Goal: Task Accomplishment & Management: Manage account settings

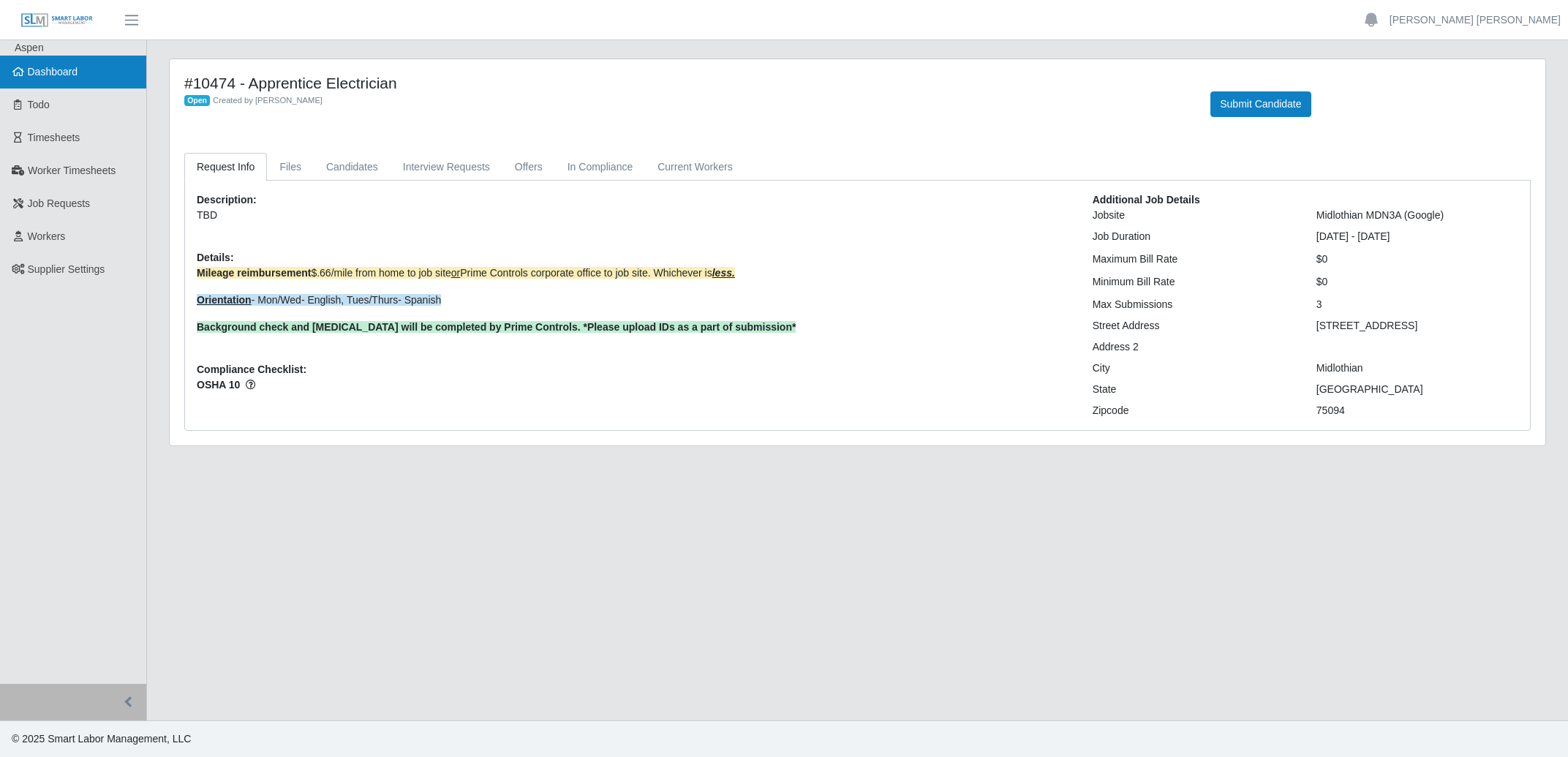
click at [68, 66] on span "Dashboard" at bounding box center [53, 71] width 51 height 12
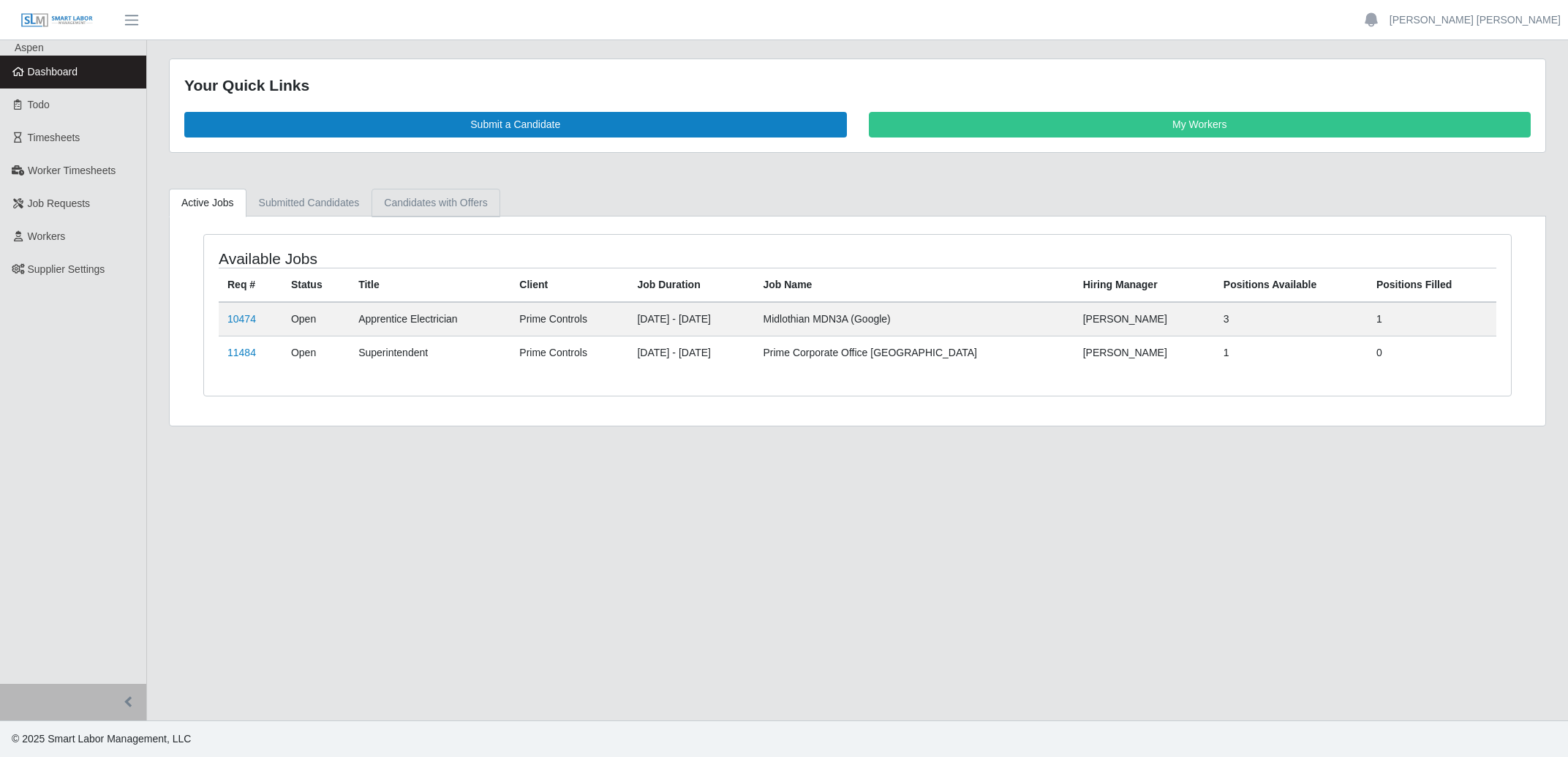
click at [418, 207] on link "Candidates with Offers" at bounding box center [435, 202] width 128 height 28
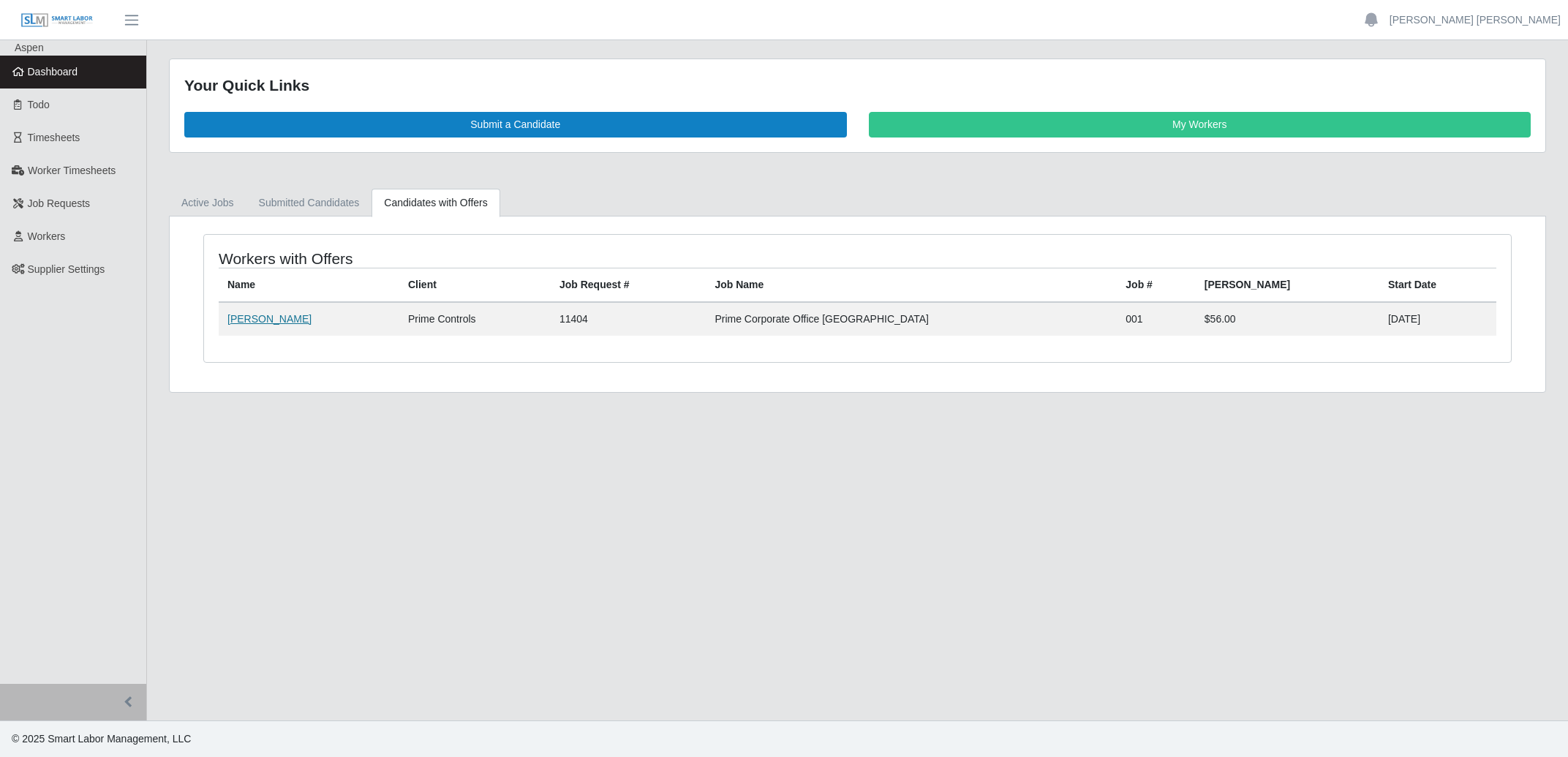
click at [273, 325] on link "Lehlieh Garyu" at bounding box center [270, 319] width 84 height 12
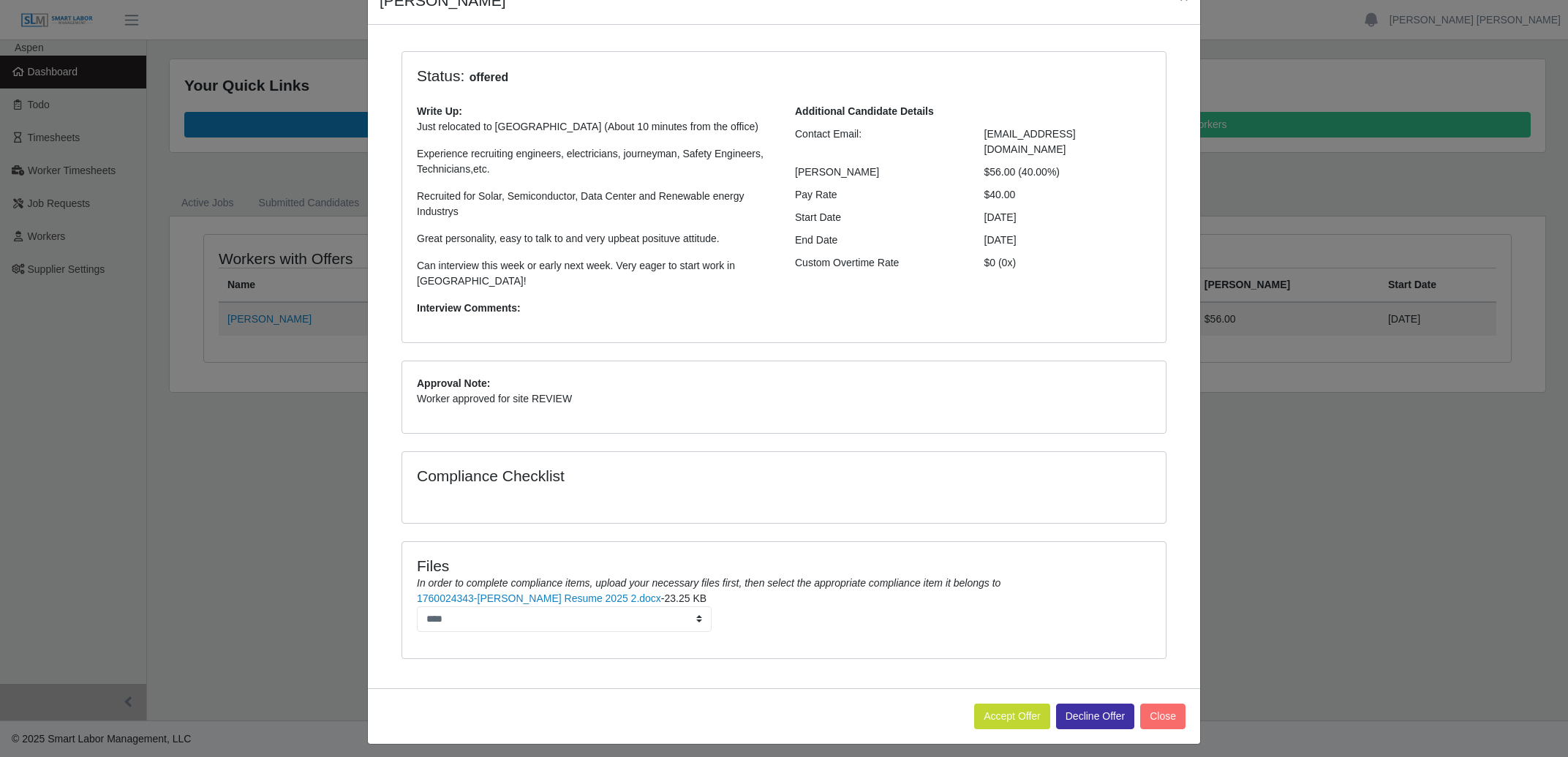
scroll to position [83, 0]
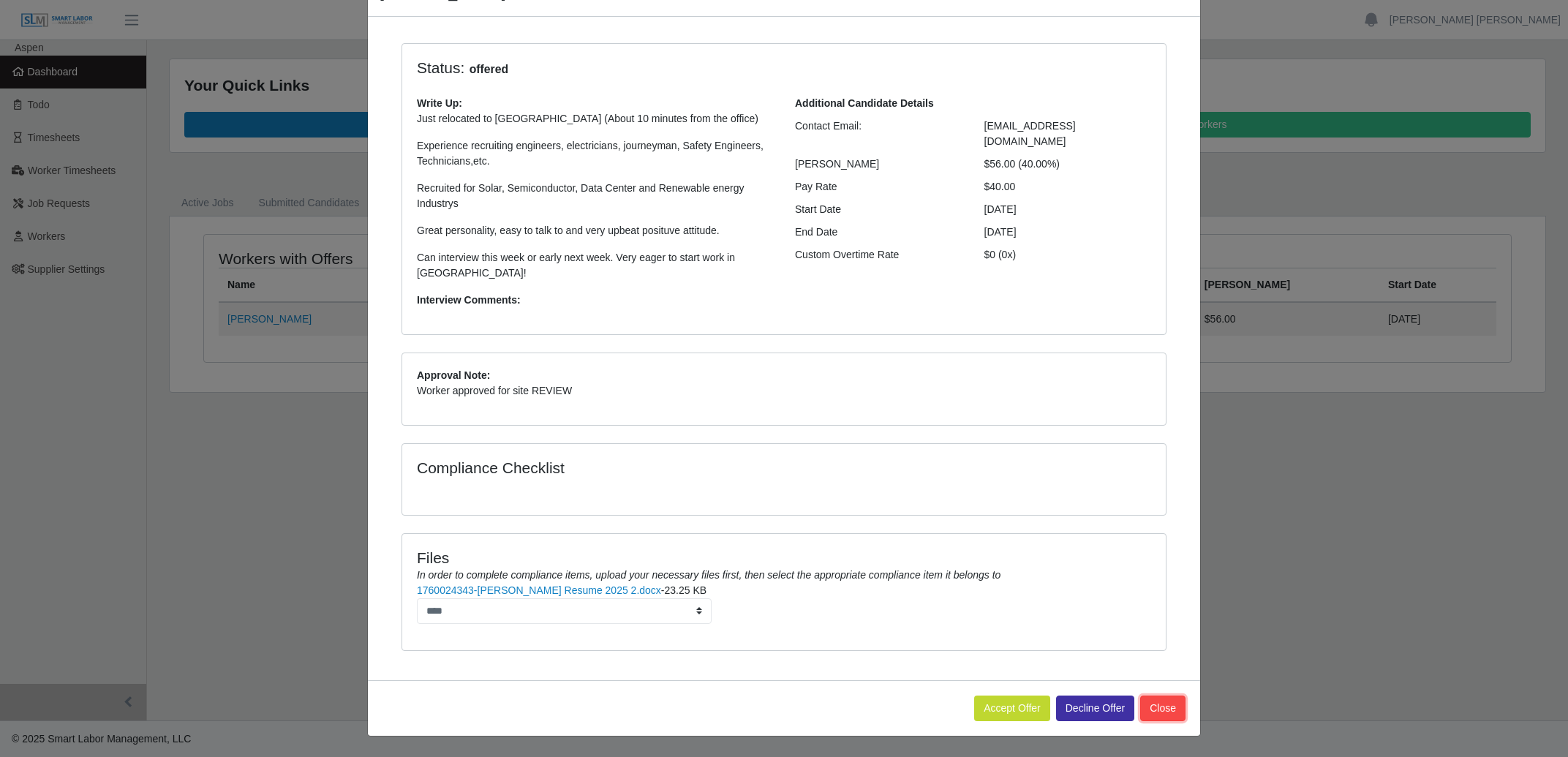
click at [1157, 714] on button "Close" at bounding box center [1162, 709] width 45 height 25
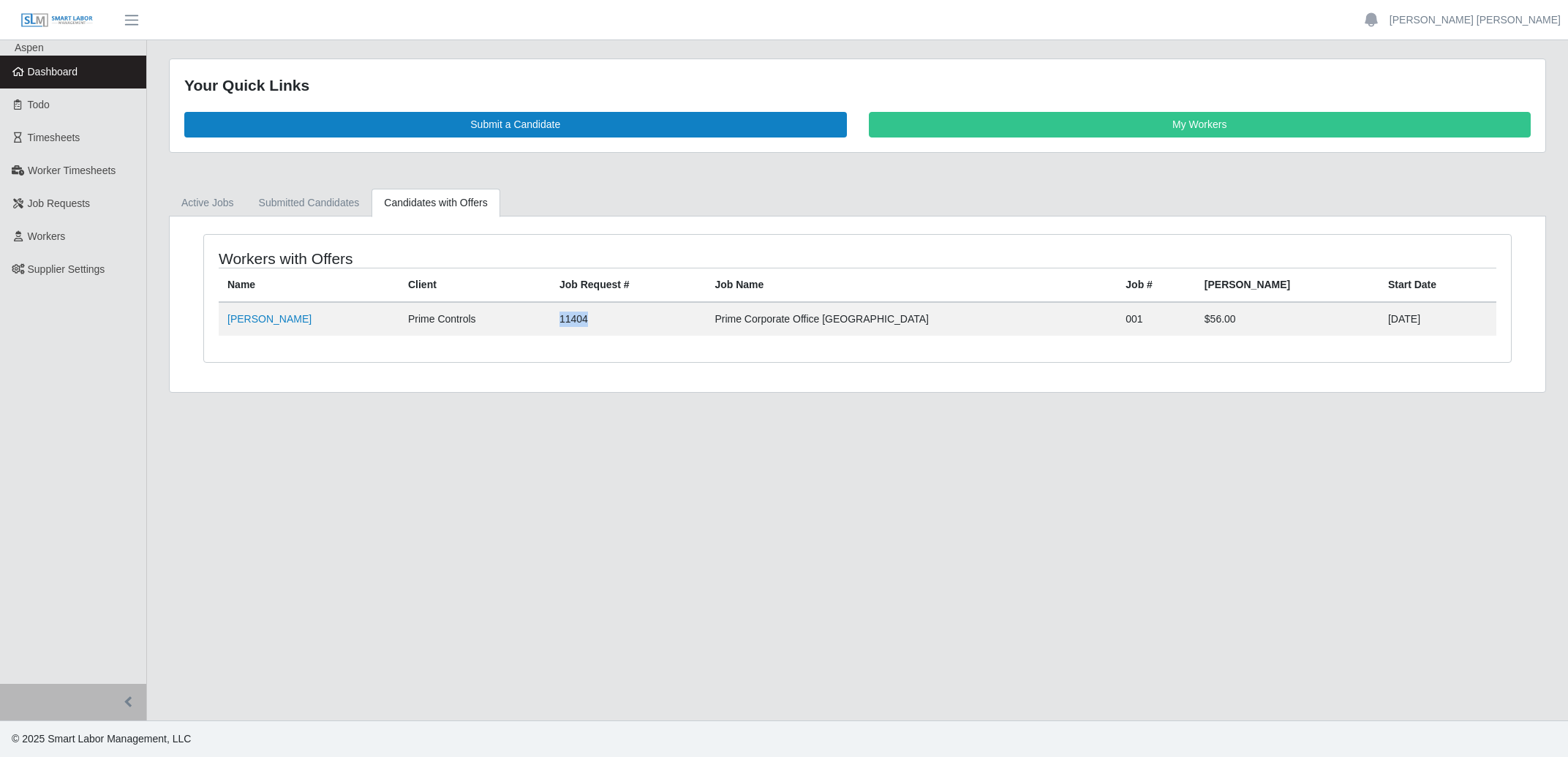
drag, startPoint x: 589, startPoint y: 321, endPoint x: 626, endPoint y: 321, distance: 37.0
click at [626, 321] on td "11404" at bounding box center [628, 319] width 155 height 33
click at [266, 317] on link "Lehlieh Garyu" at bounding box center [270, 319] width 84 height 12
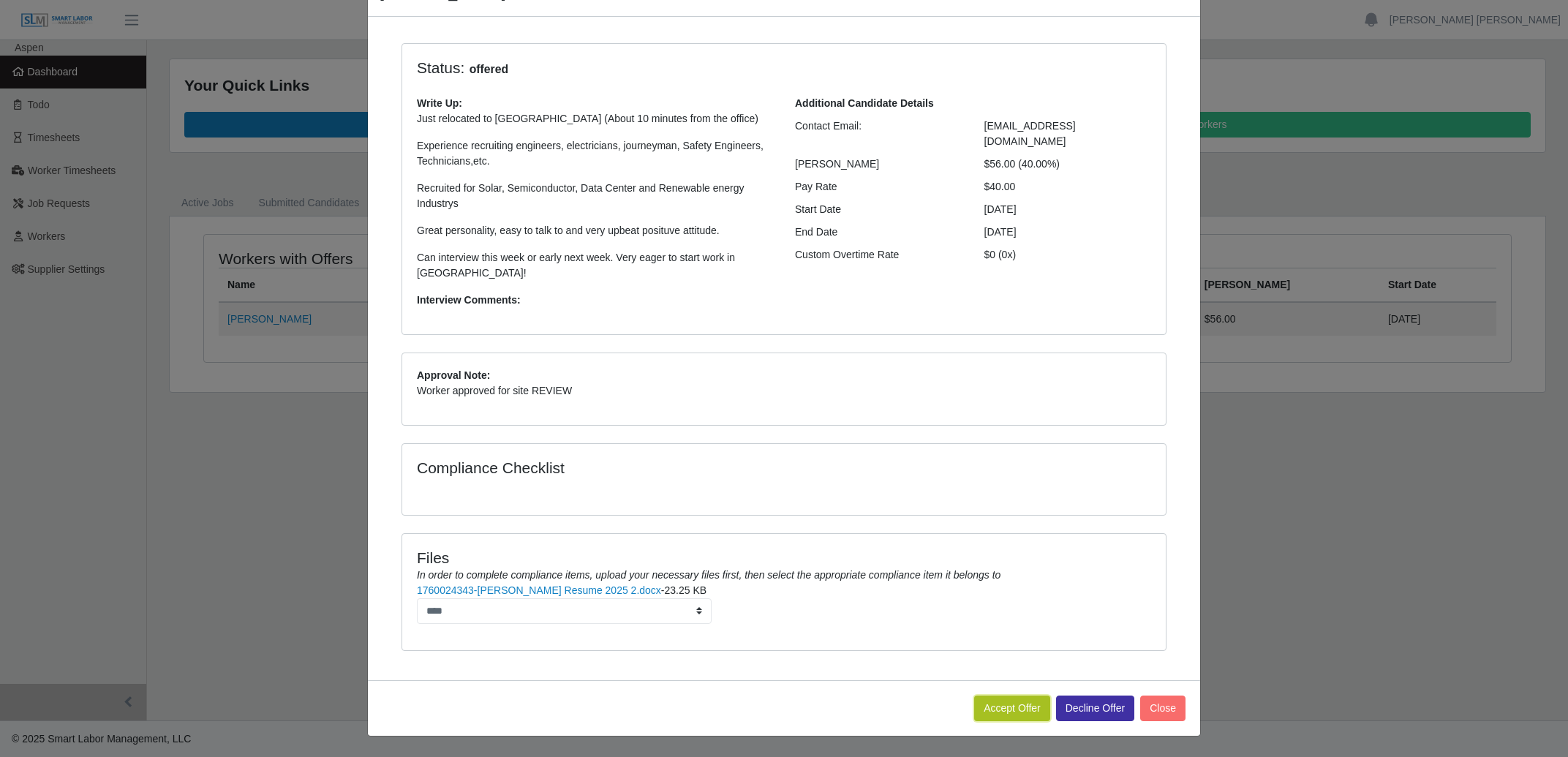
click at [992, 705] on button "Accept Offer" at bounding box center [1013, 709] width 76 height 25
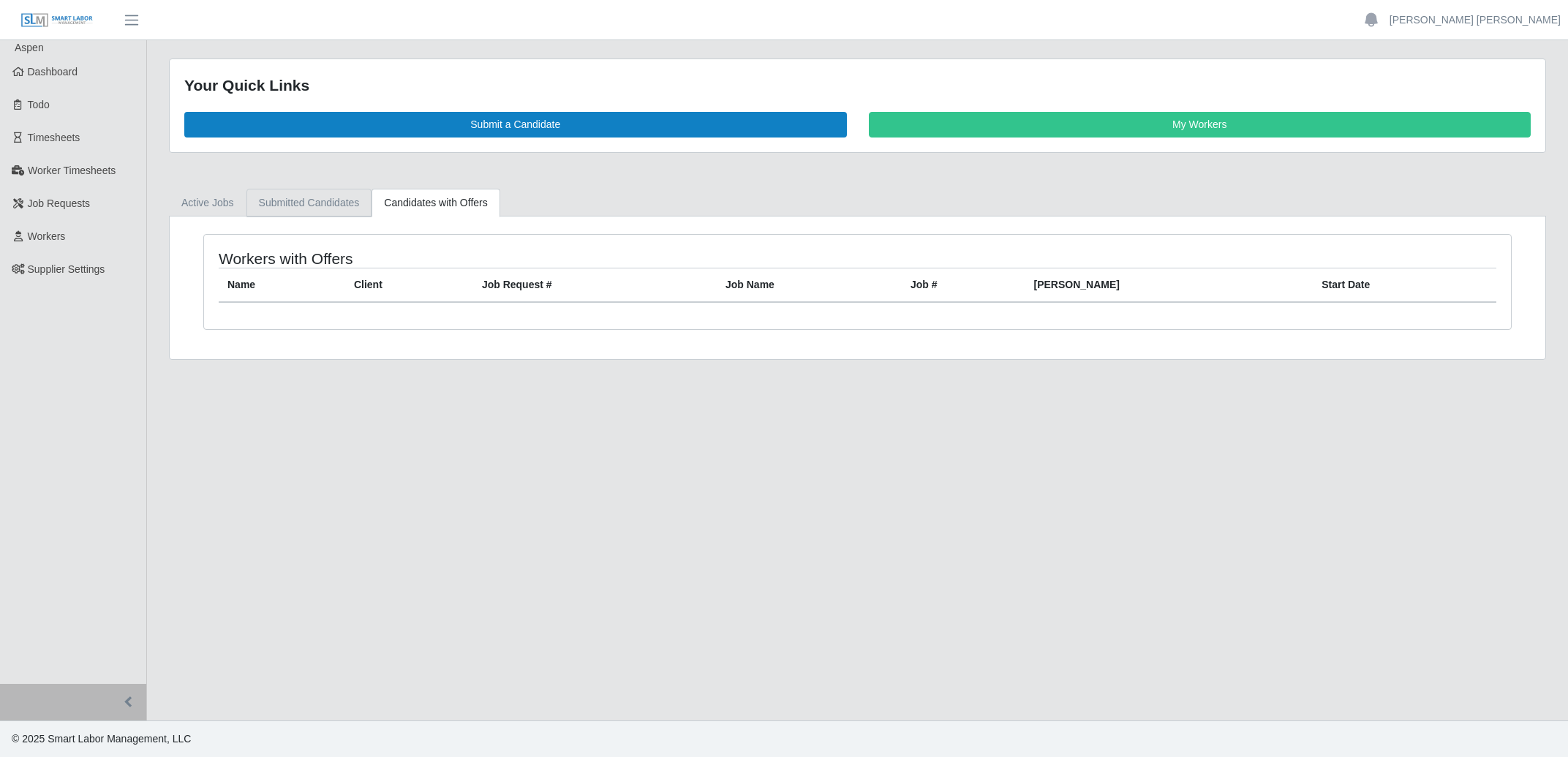
click at [293, 207] on link "Submitted Candidates" at bounding box center [309, 202] width 126 height 28
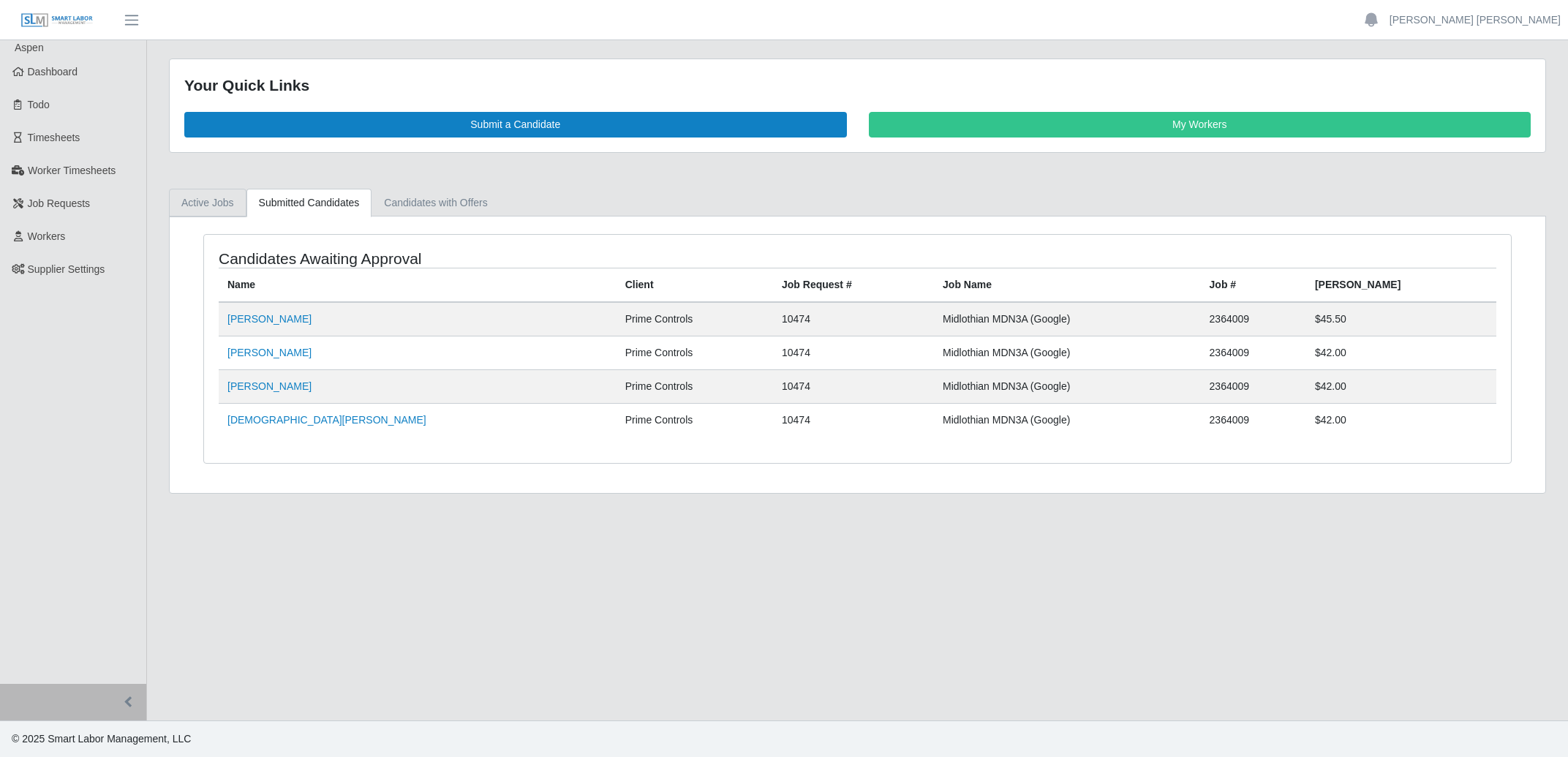
click at [204, 201] on link "Active Jobs" at bounding box center [207, 202] width 77 height 28
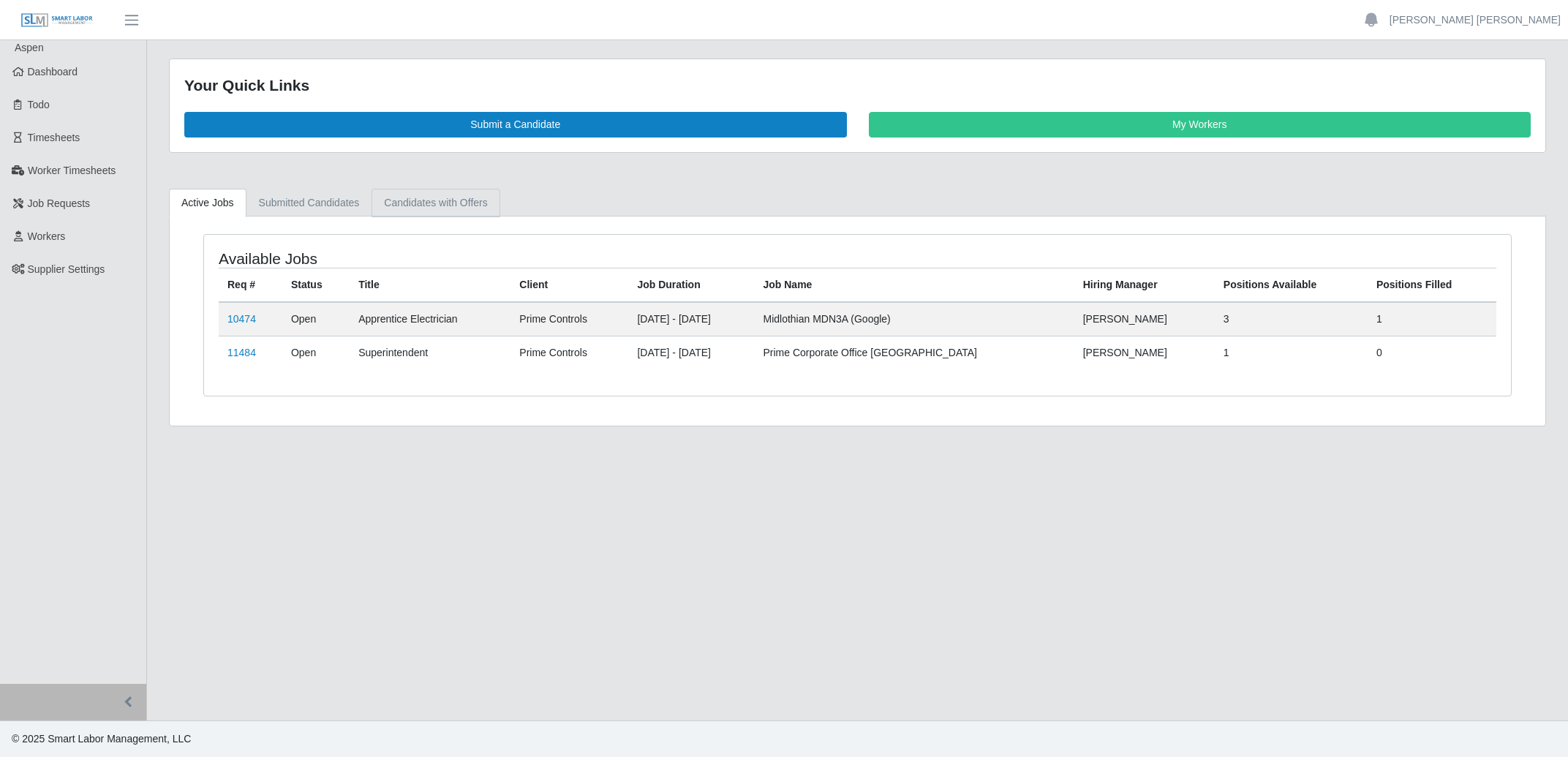
click at [449, 205] on link "Candidates with Offers" at bounding box center [435, 202] width 128 height 28
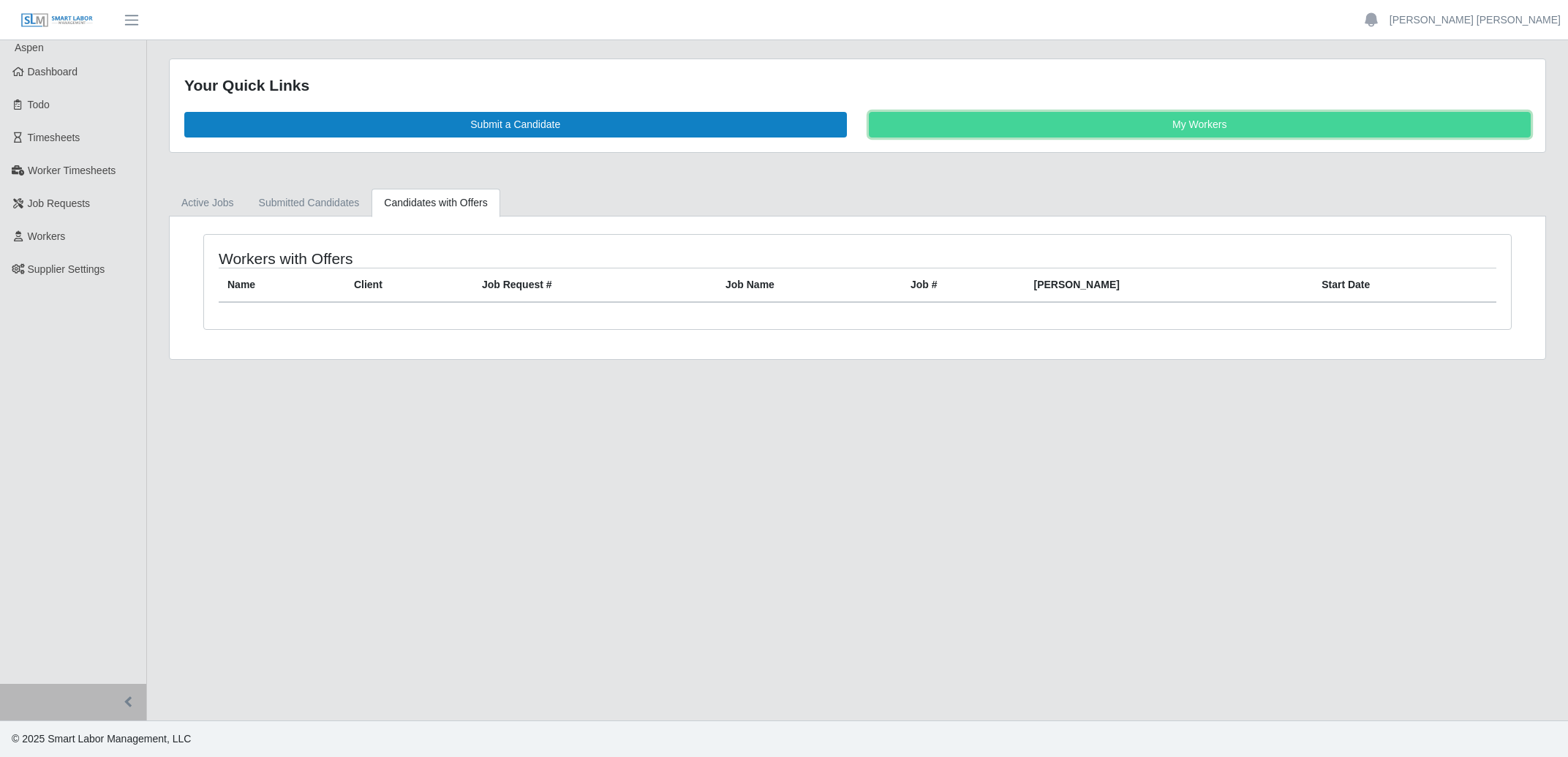
click at [1174, 120] on link "My Workers" at bounding box center [1200, 124] width 663 height 25
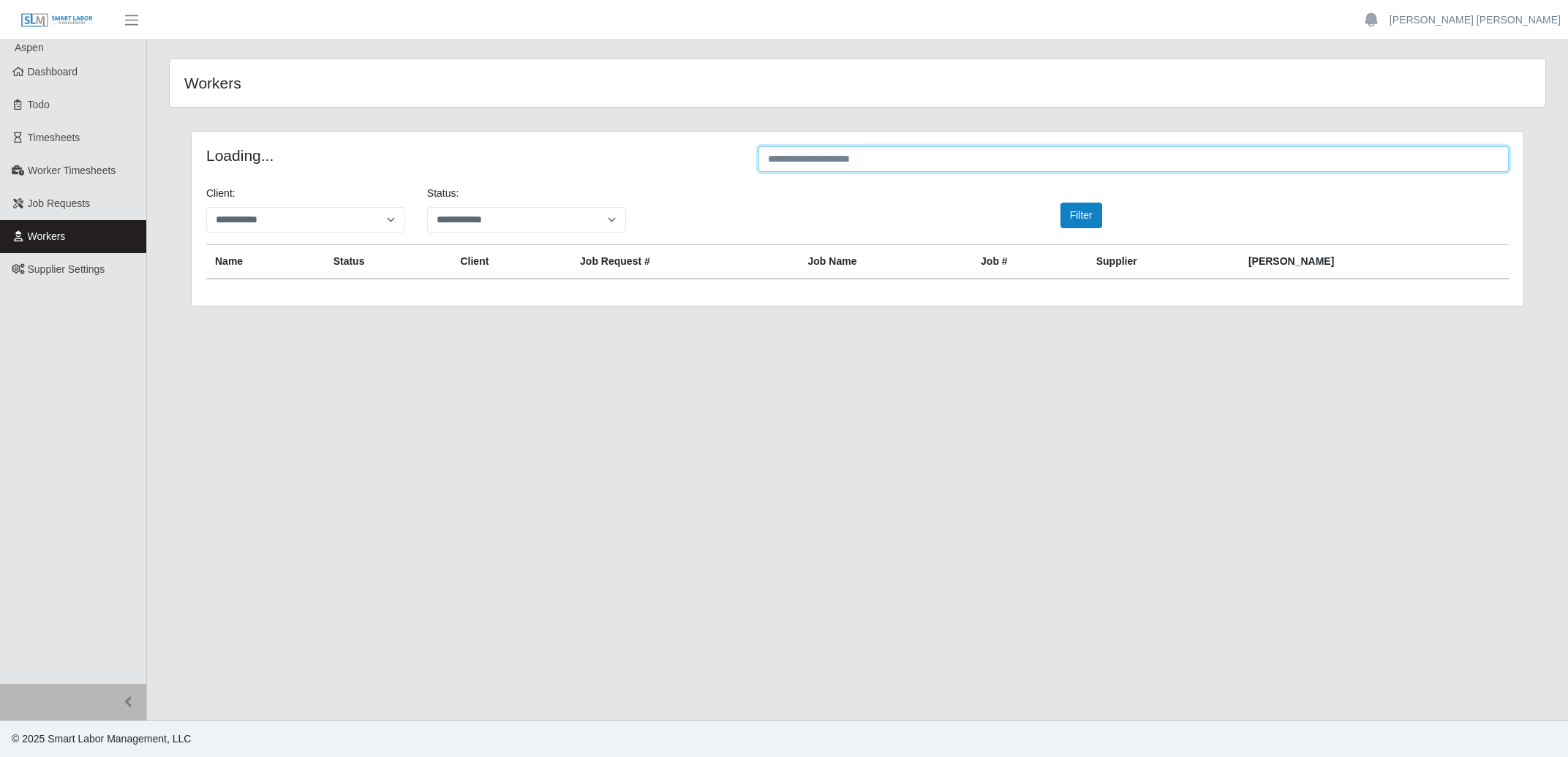
click at [1067, 166] on input "text" at bounding box center [1134, 159] width 751 height 25
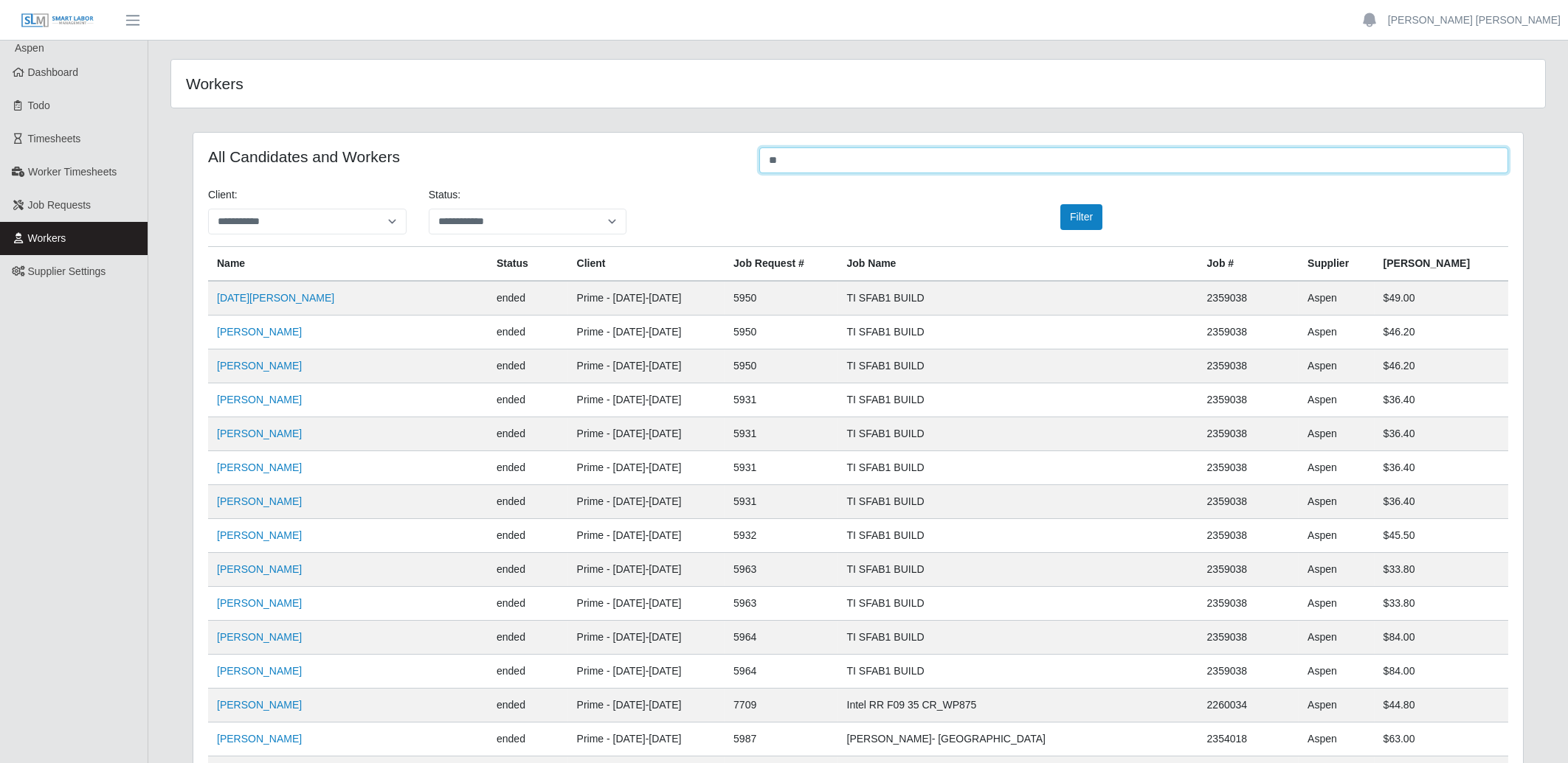
click at [810, 161] on input "**" at bounding box center [1133, 161] width 748 height 26
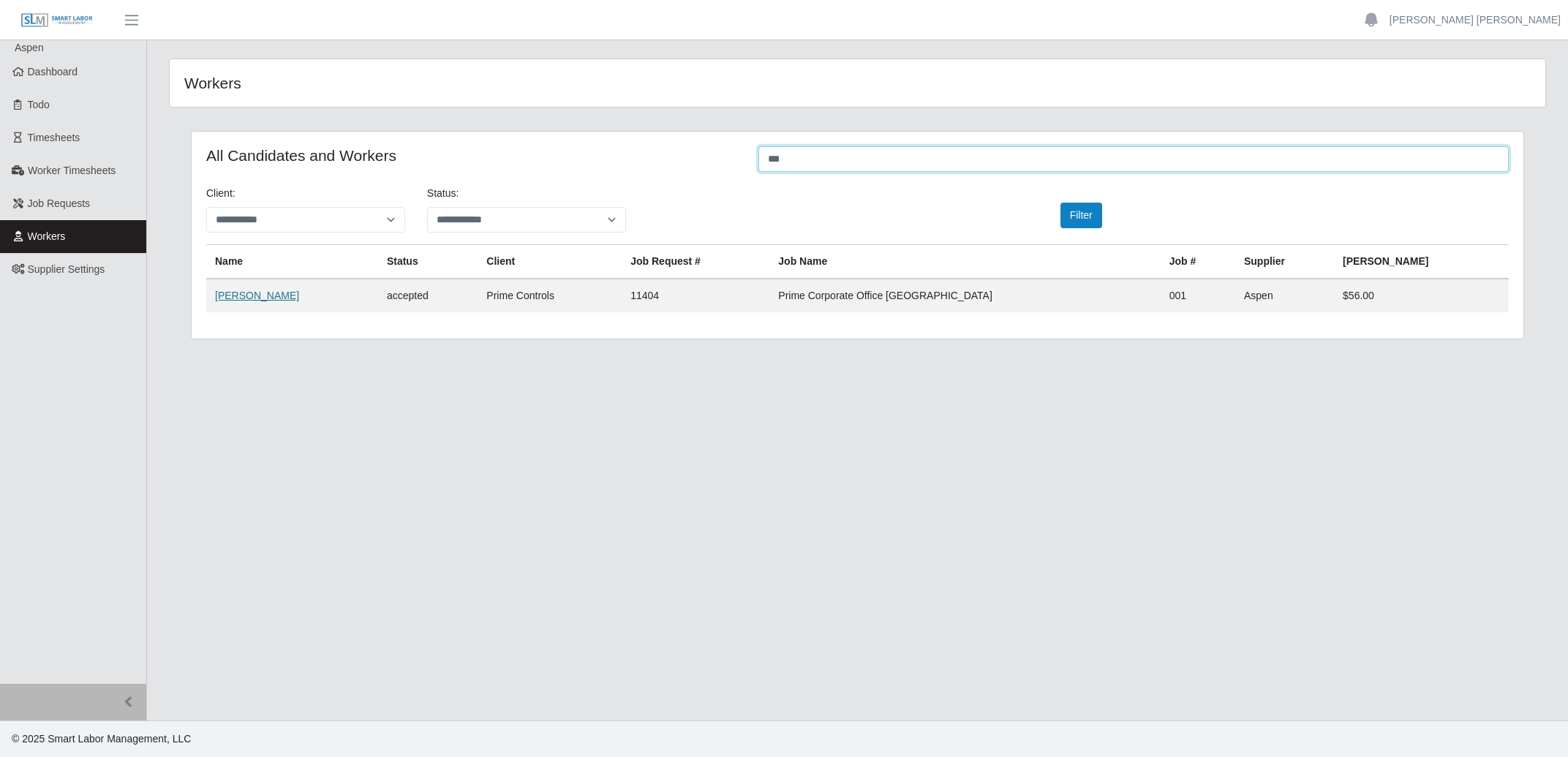
type input "***"
click at [252, 291] on link "Lehlieh Garyu" at bounding box center [257, 295] width 84 height 12
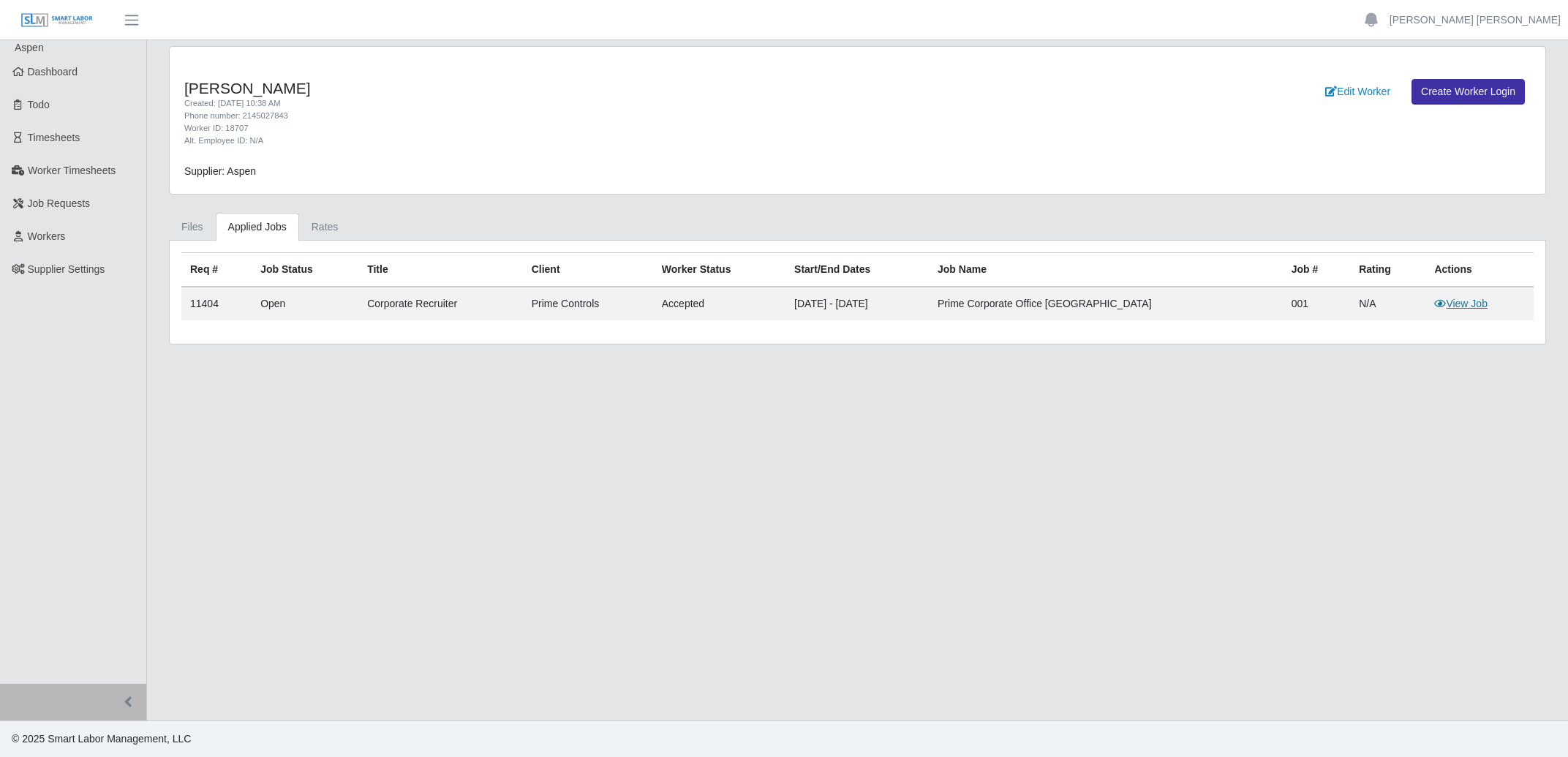
click at [1434, 308] on icon at bounding box center [1440, 303] width 12 height 10
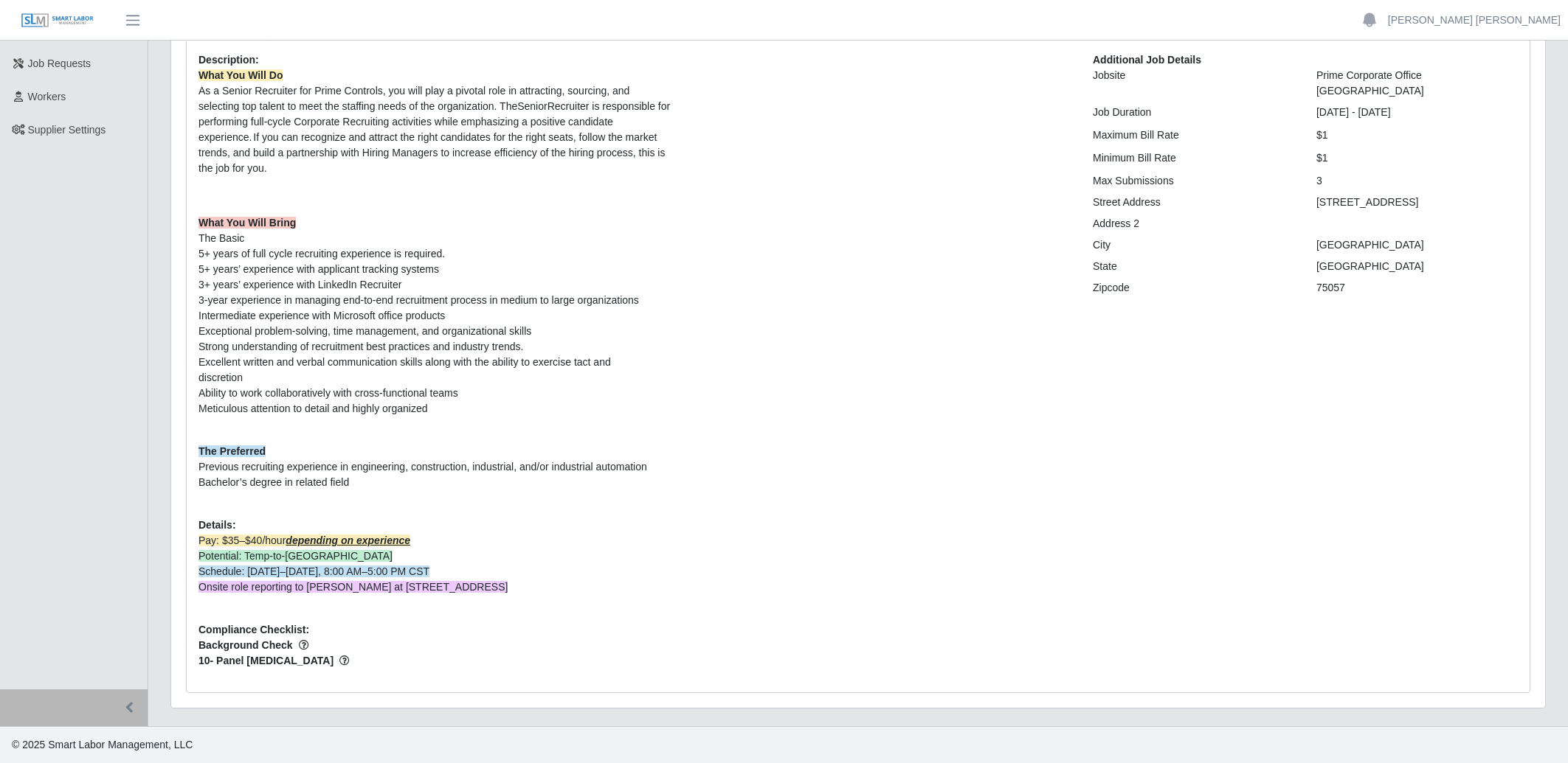
scroll to position [90, 0]
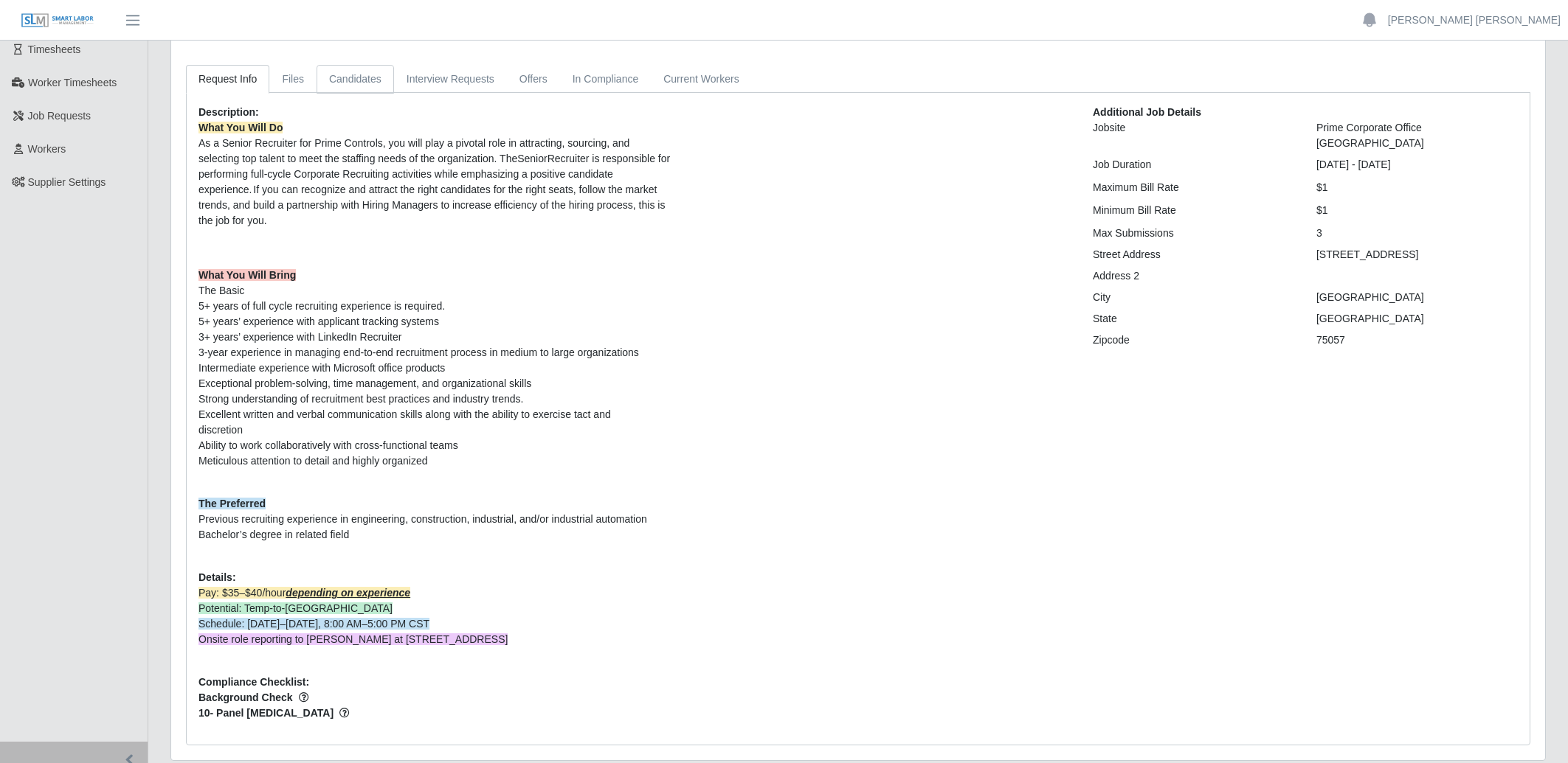
click at [361, 84] on link "Candidates" at bounding box center [355, 79] width 78 height 29
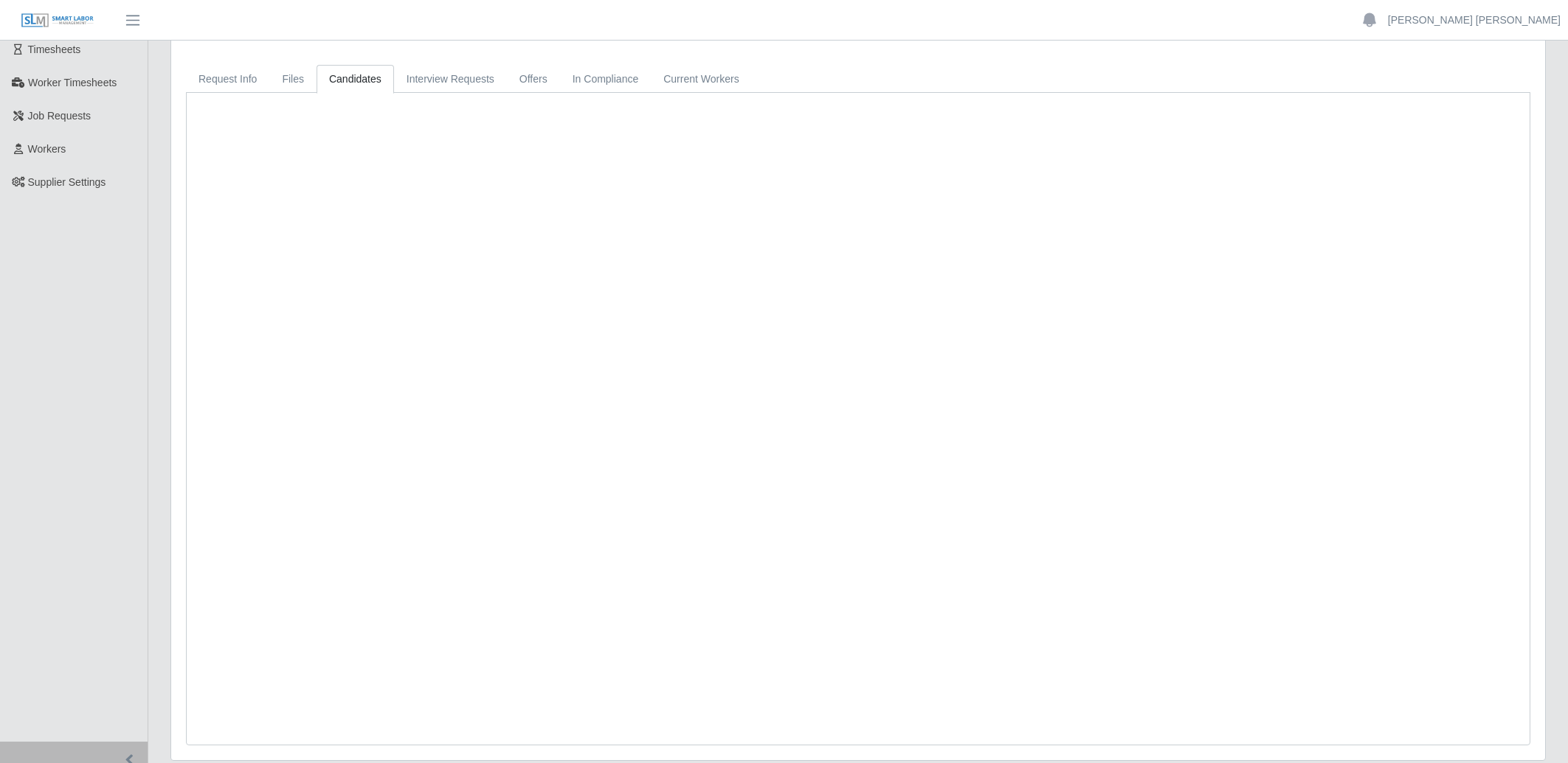
scroll to position [0, 0]
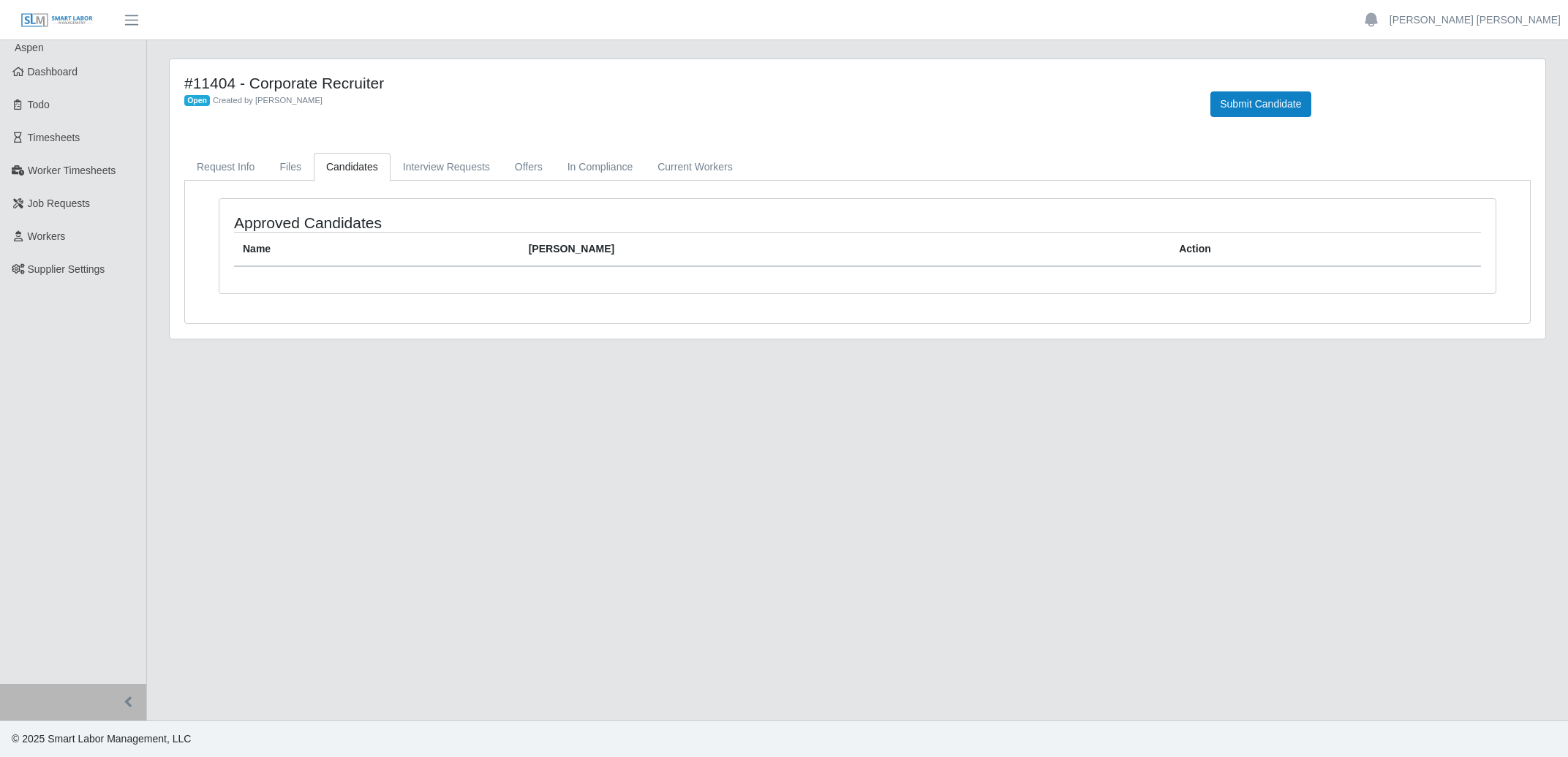
click at [282, 83] on h4 "#11404 - Corporate Recruiter" at bounding box center [686, 83] width 1004 height 19
click at [289, 158] on link "Files" at bounding box center [290, 166] width 47 height 28
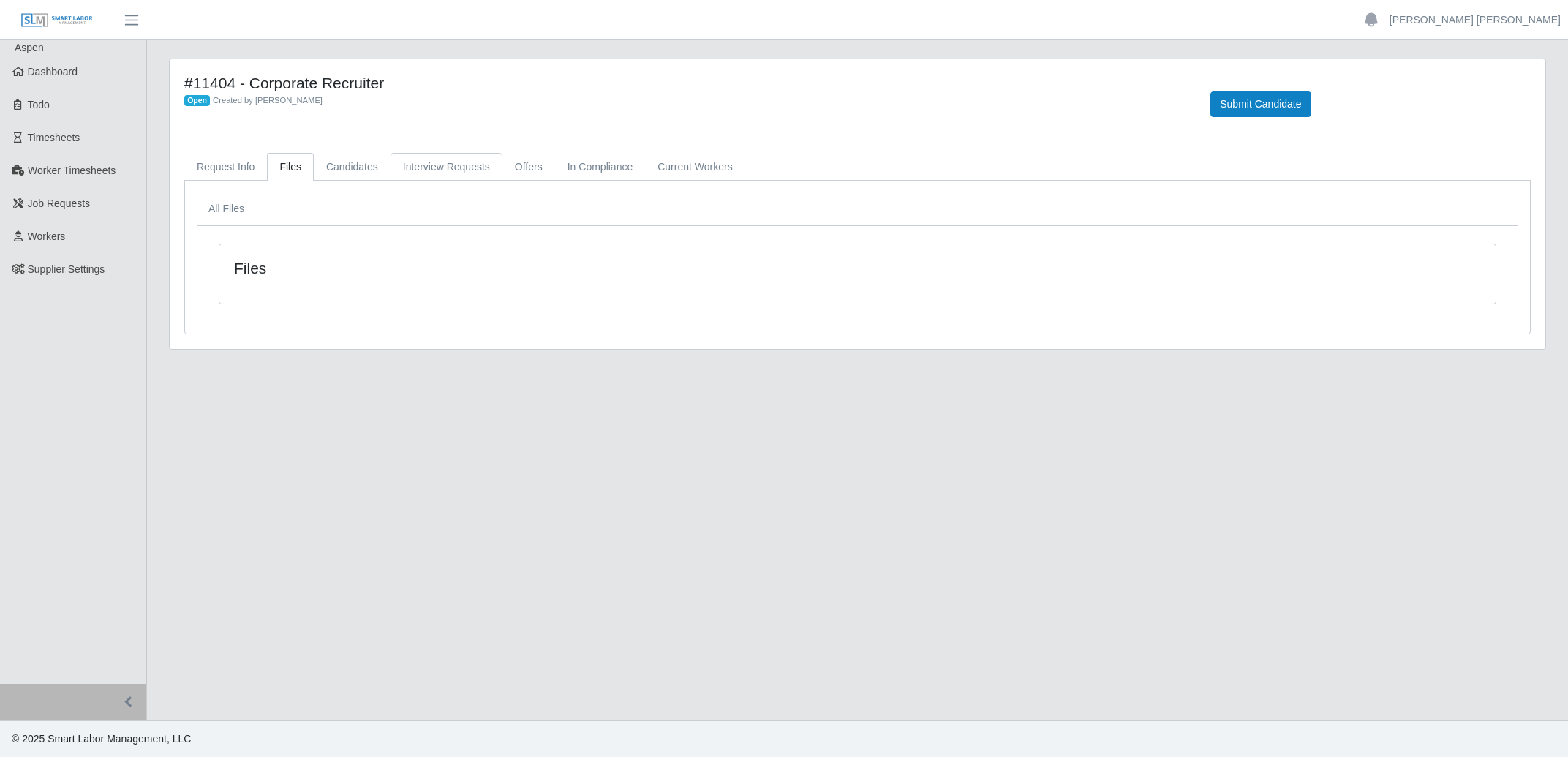
click at [466, 172] on link "Interview Requests" at bounding box center [447, 166] width 111 height 28
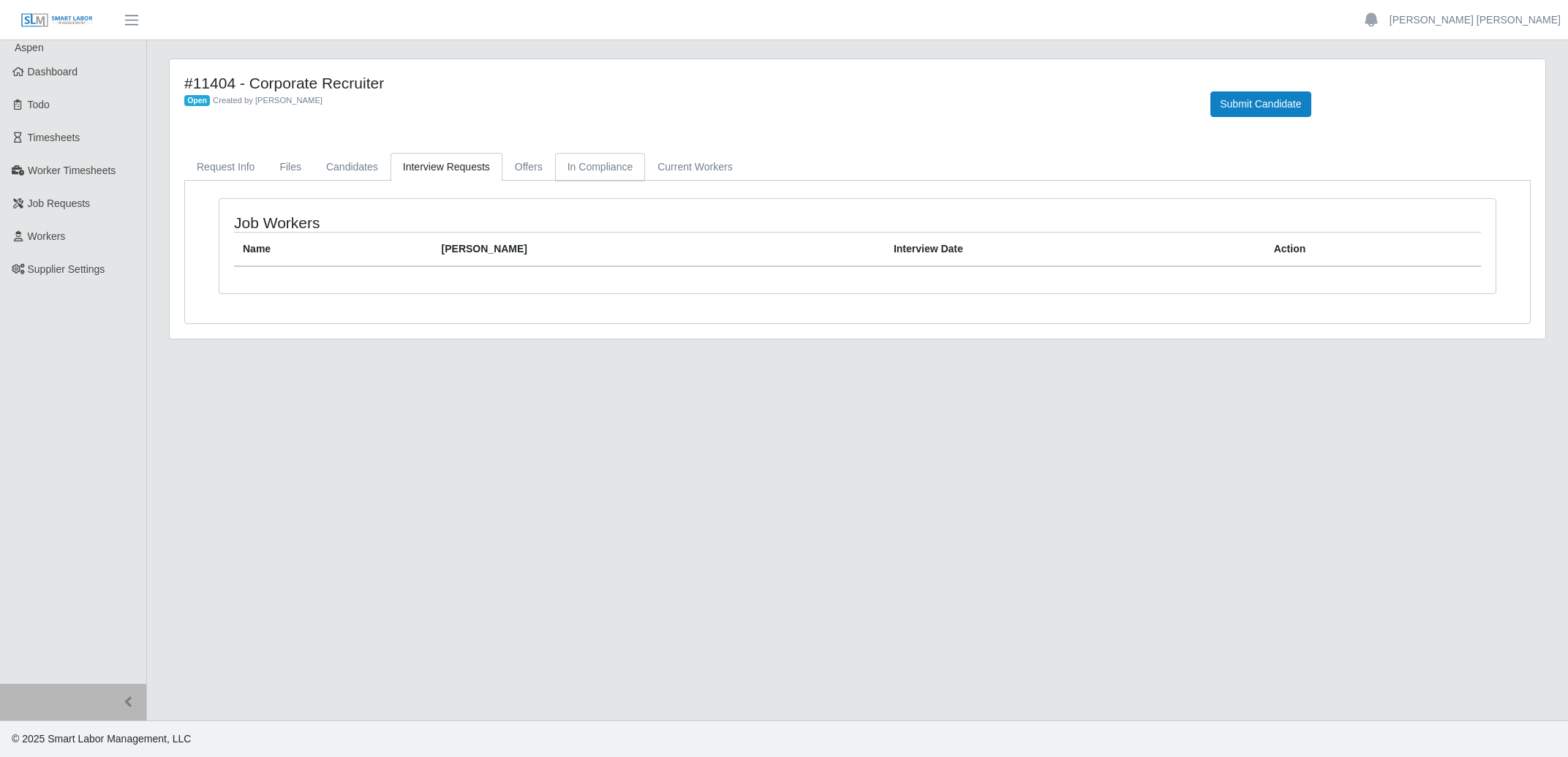
click at [555, 178] on link "In Compliance" at bounding box center [600, 166] width 91 height 28
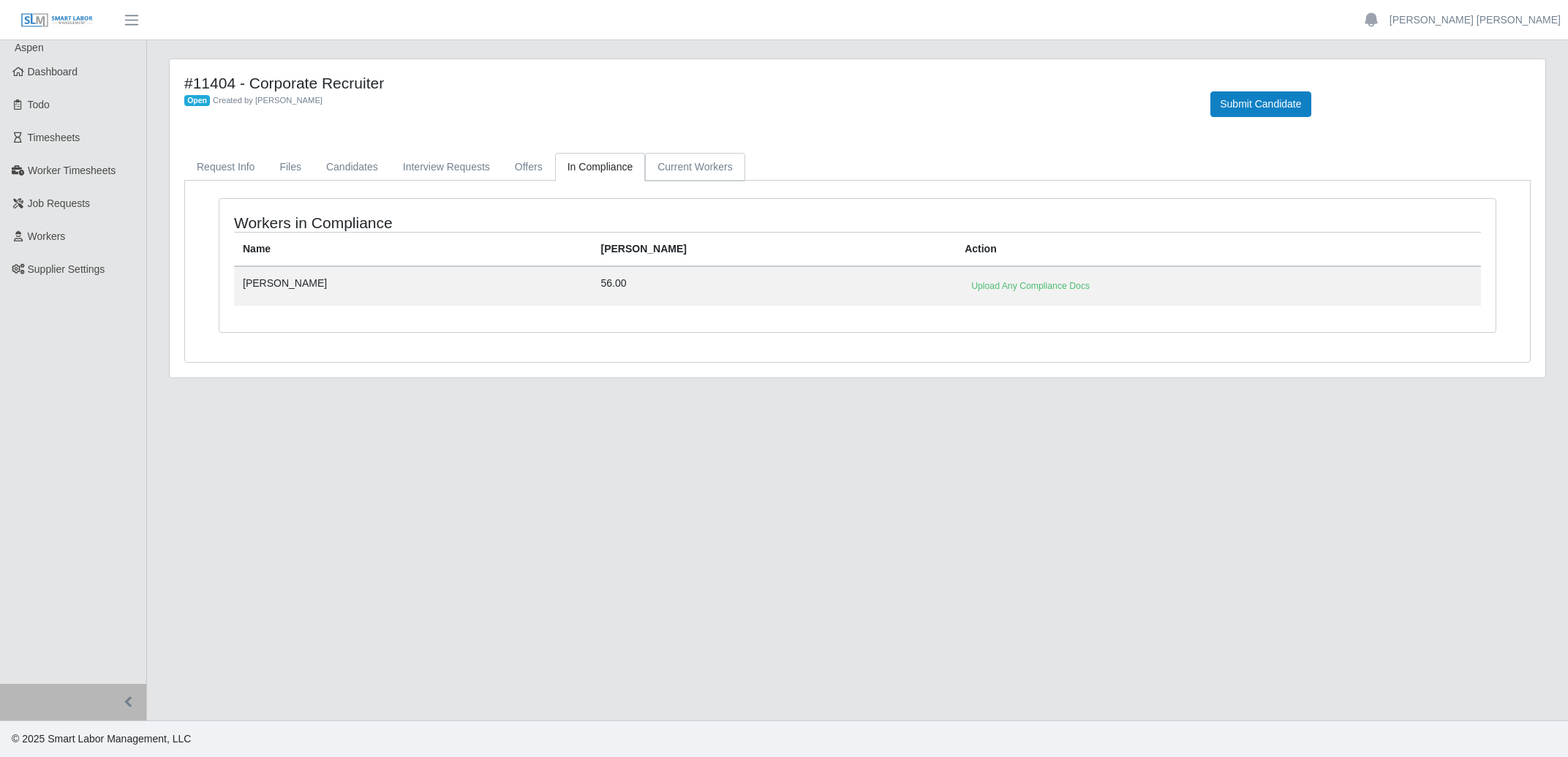
click at [692, 174] on link "Current Workers" at bounding box center [695, 166] width 100 height 28
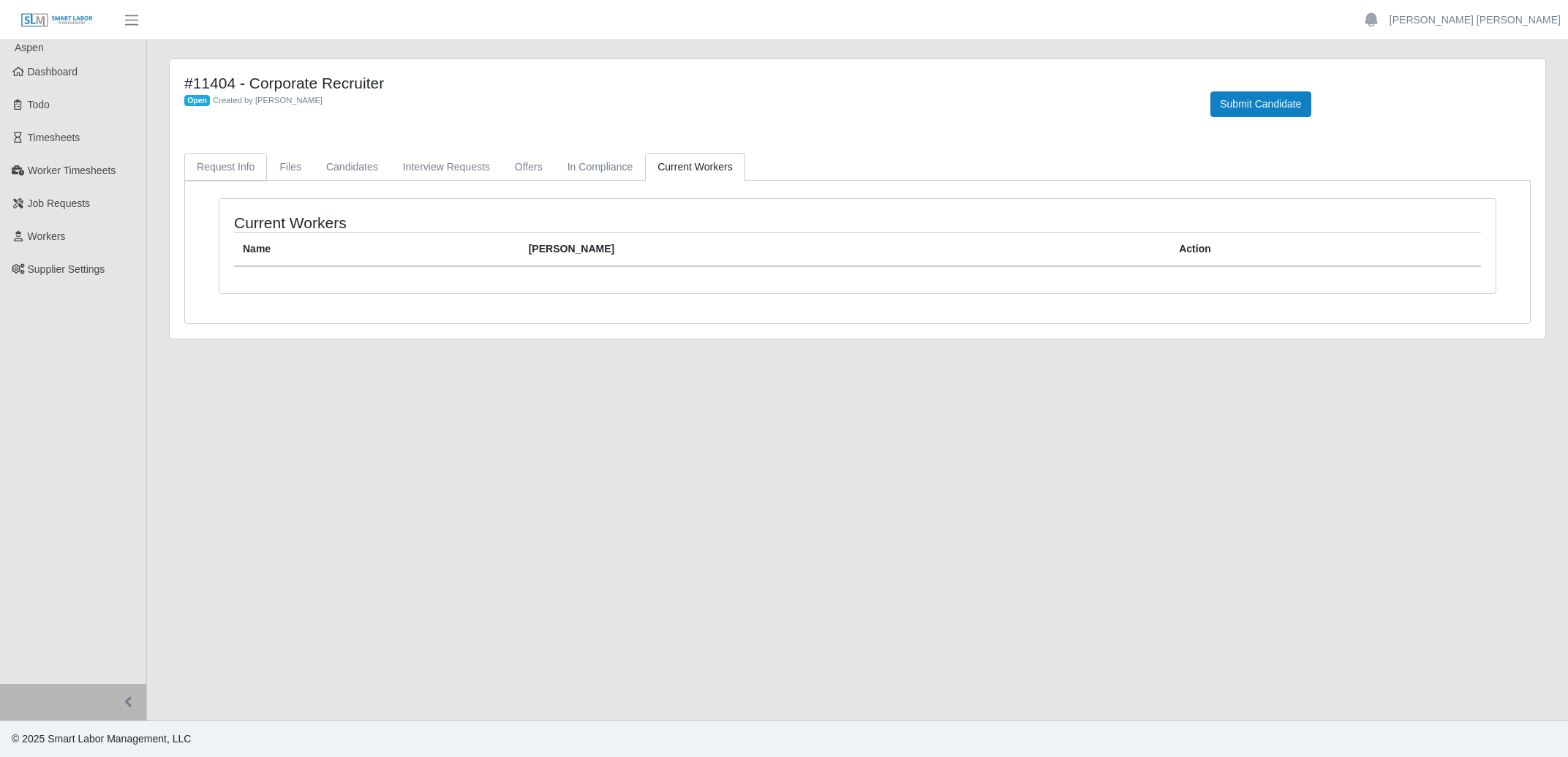
click at [210, 173] on link "Request Info" at bounding box center [226, 166] width 83 height 28
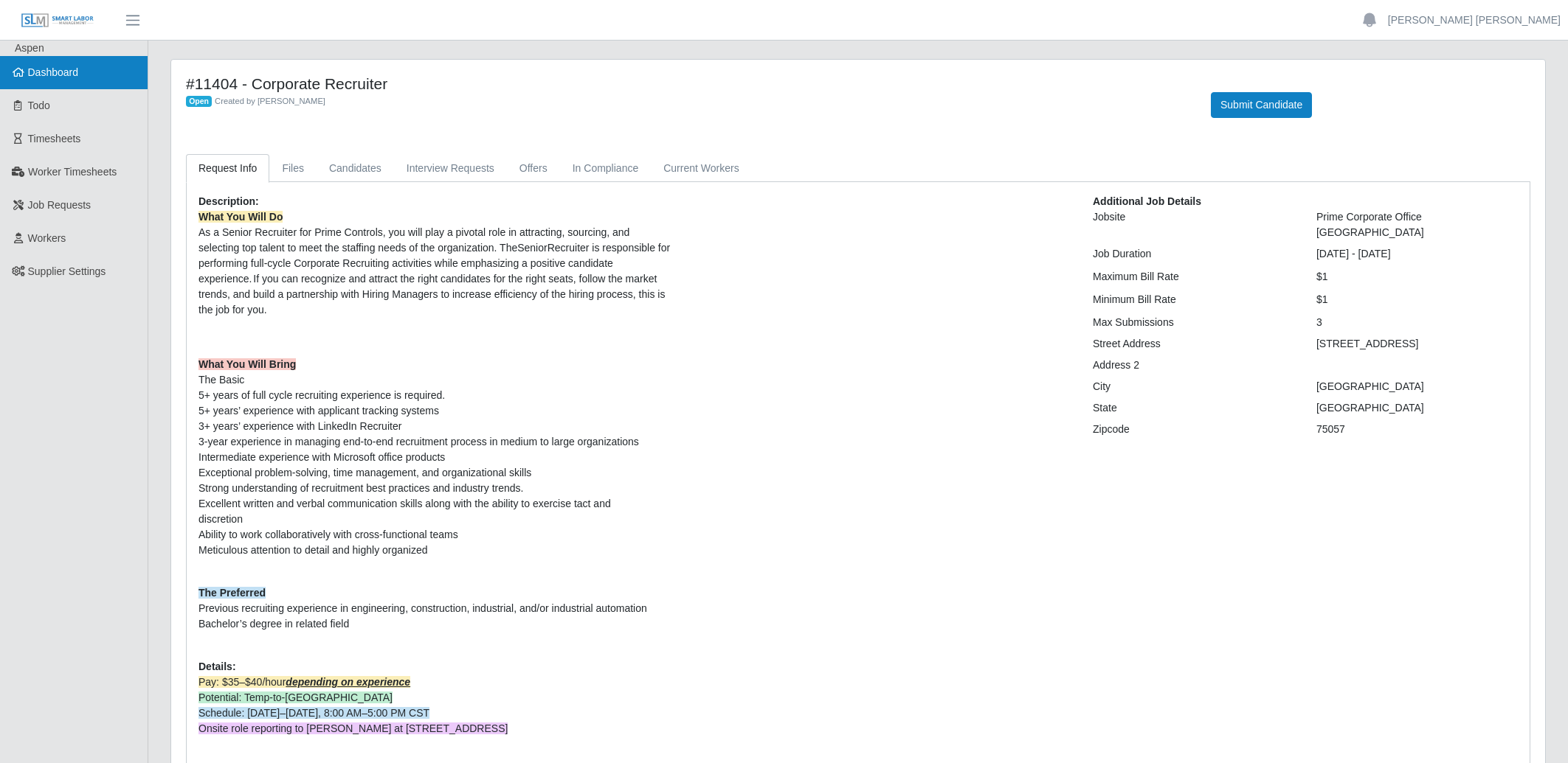
click at [72, 77] on span "Dashboard" at bounding box center [53, 72] width 51 height 12
